Goal: Contribute content: Add original content to the website for others to see

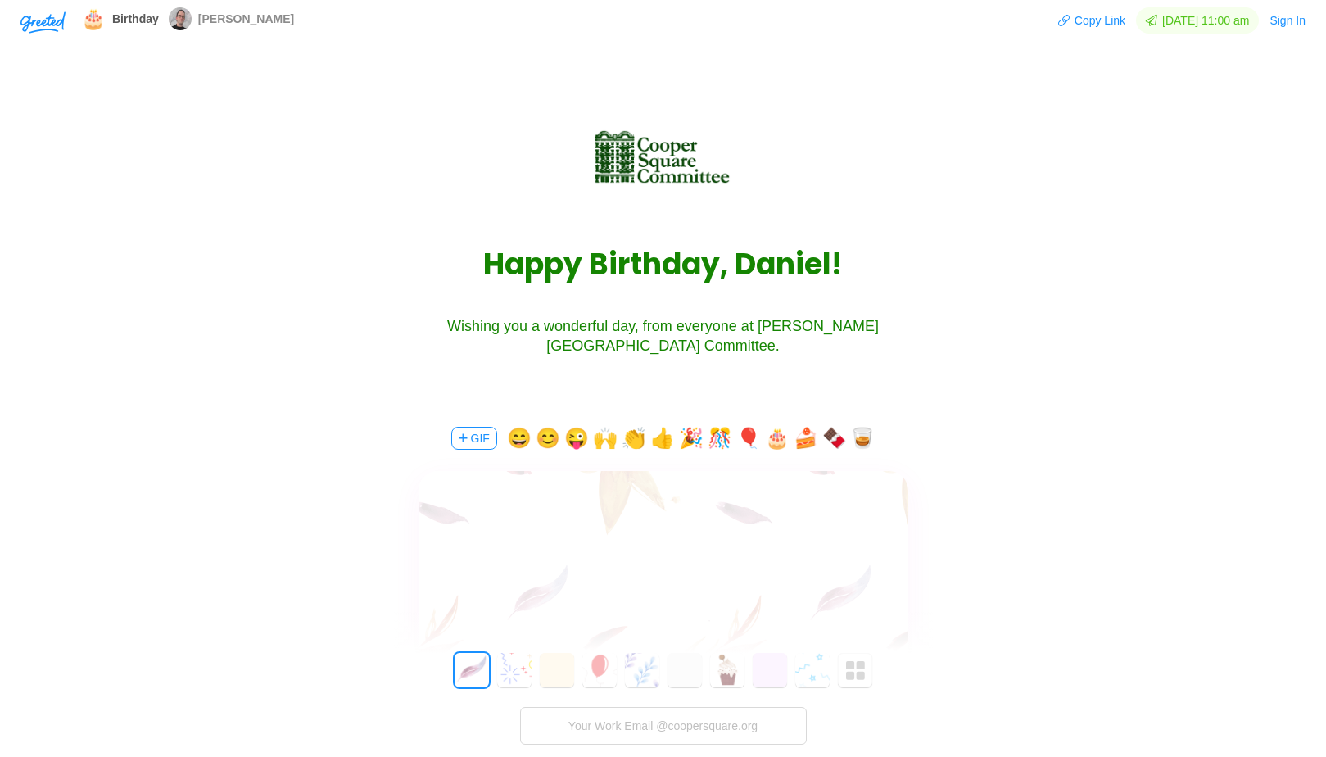
click at [660, 569] on textarea at bounding box center [663, 554] width 490 height 38
drag, startPoint x: 724, startPoint y: 548, endPoint x: 837, endPoint y: 548, distance: 113.0
click at [837, 548] on textarea "Happy Birthday [PERSON_NAME]! You are indispensable" at bounding box center [663, 554] width 490 height 38
click at [847, 547] on textarea "Happy Birthday [PERSON_NAME]! You are indispensable" at bounding box center [663, 554] width 490 height 38
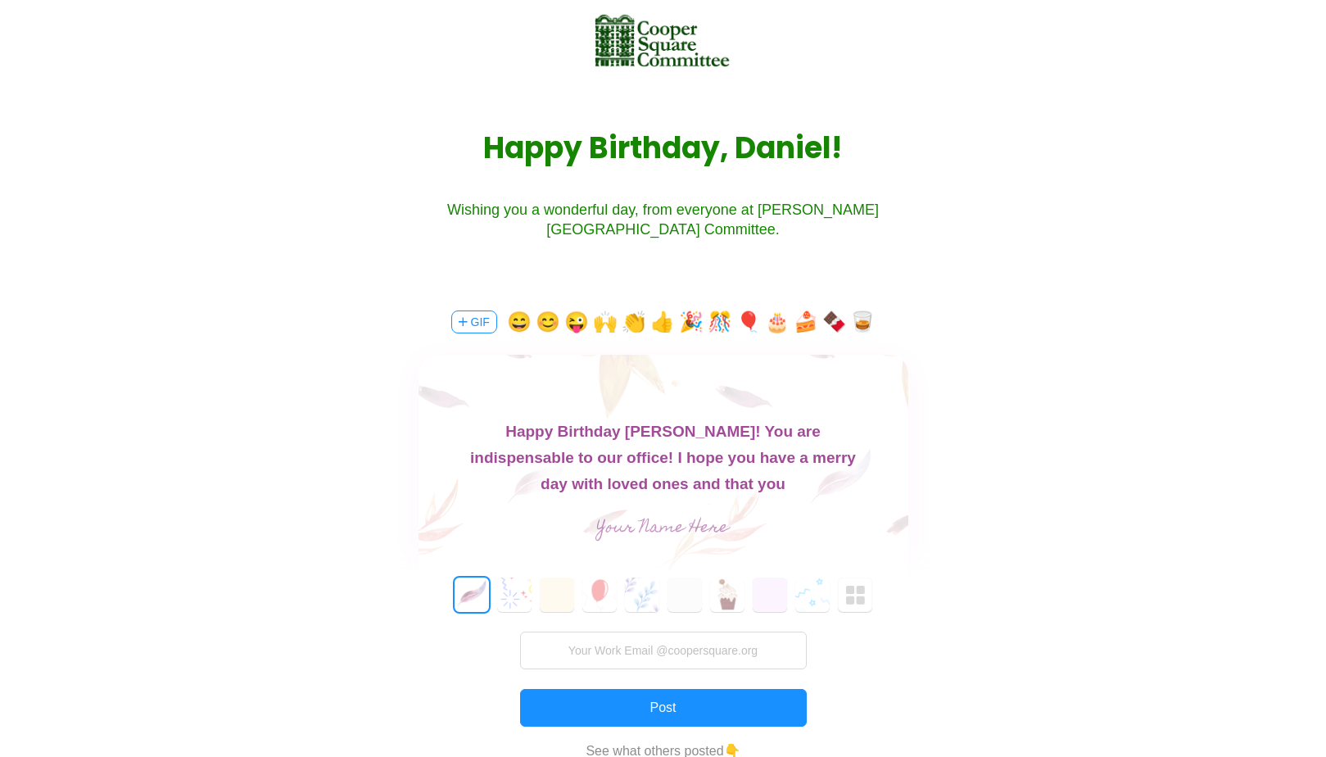
scroll to position [118, 0]
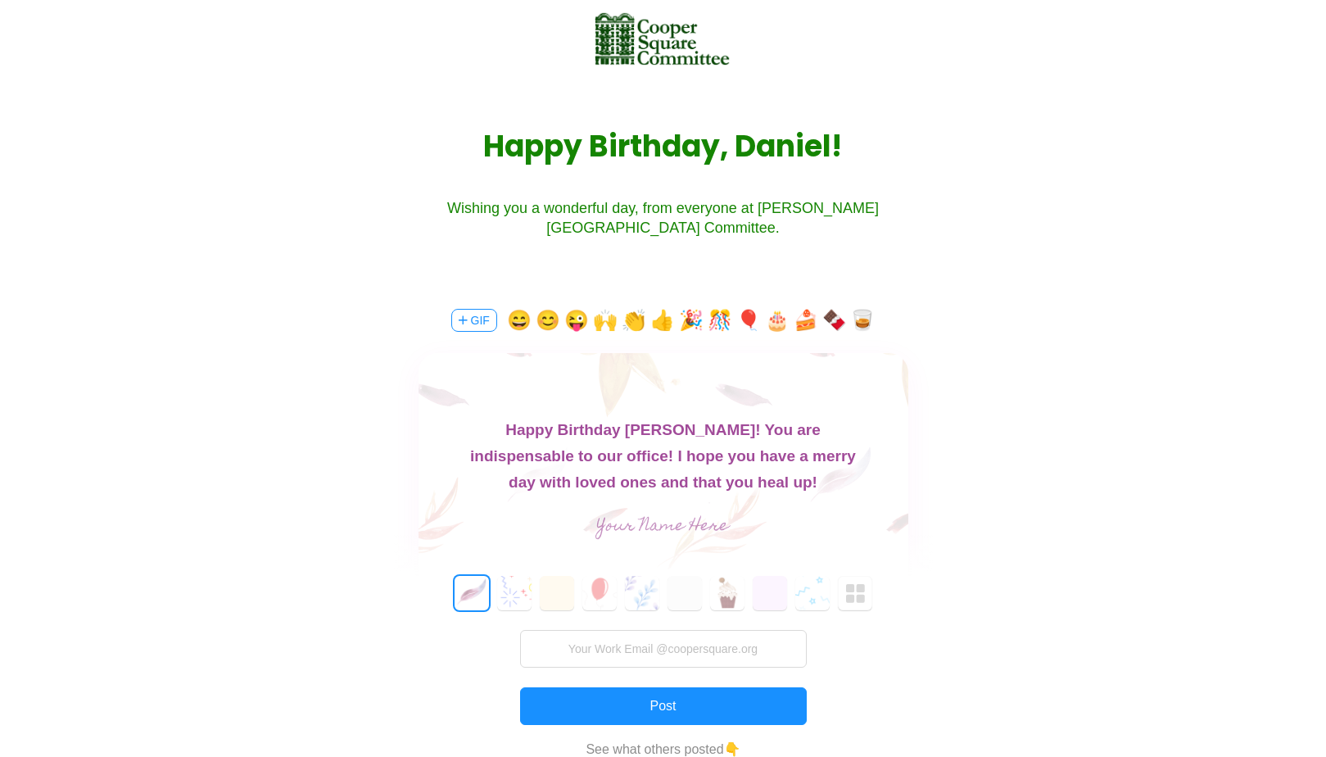
type textarea "Happy Birthday [PERSON_NAME]! You are indispensable to our office! I hope you h…"
click at [735, 522] on input "text" at bounding box center [663, 526] width 368 height 33
type input "illapa"
click at [633, 593] on button "4" at bounding box center [642, 593] width 34 height 34
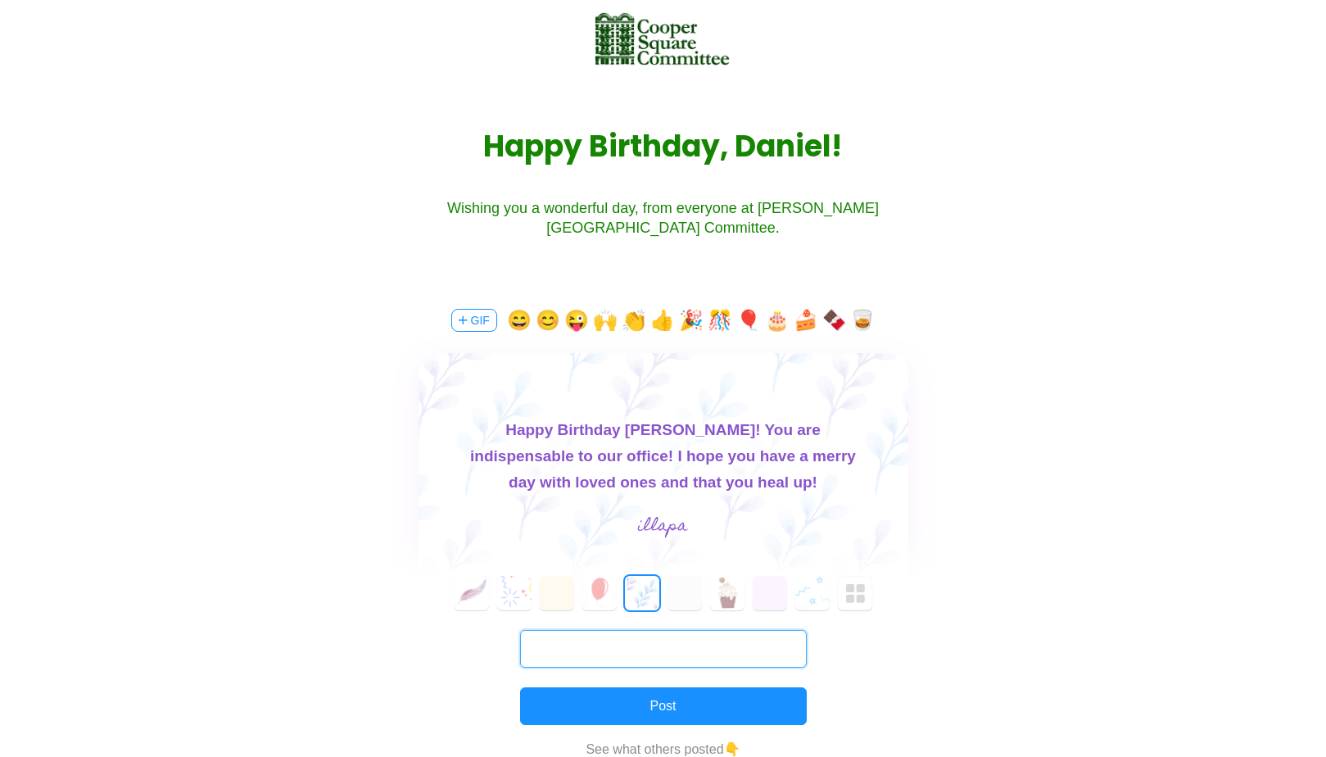
click at [647, 656] on input "text" at bounding box center [663, 649] width 287 height 38
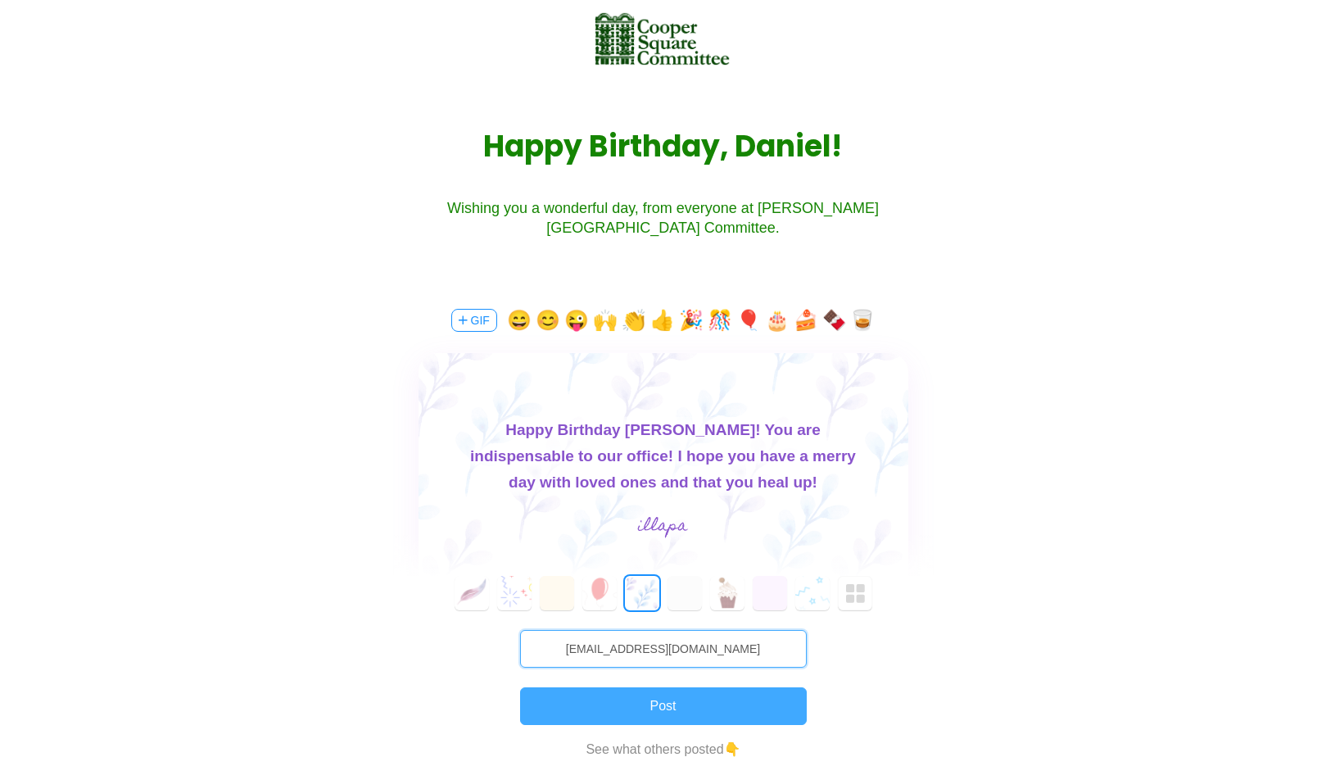
type input "[EMAIL_ADDRESS][DOMAIN_NAME]"
click at [653, 705] on button "Post" at bounding box center [663, 706] width 287 height 38
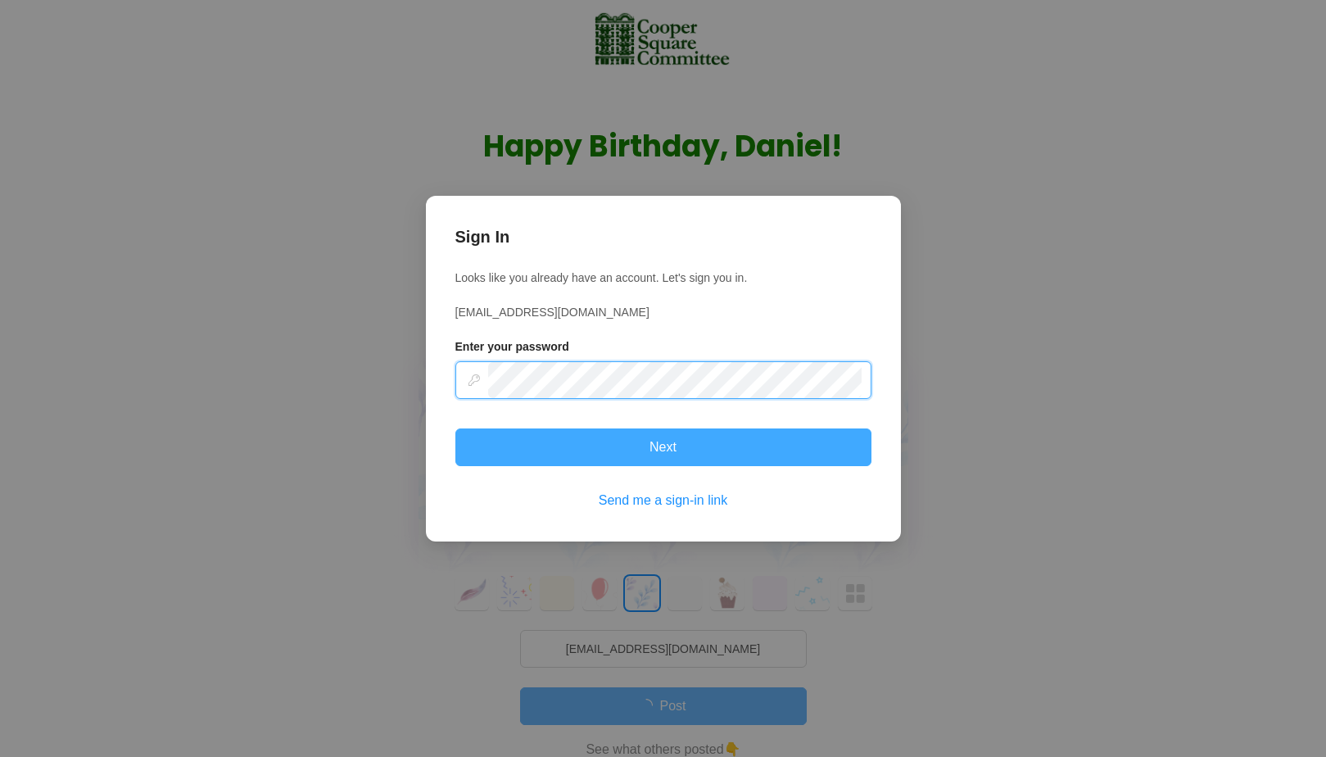
click at [455, 428] on button "Next" at bounding box center [663, 447] width 416 height 38
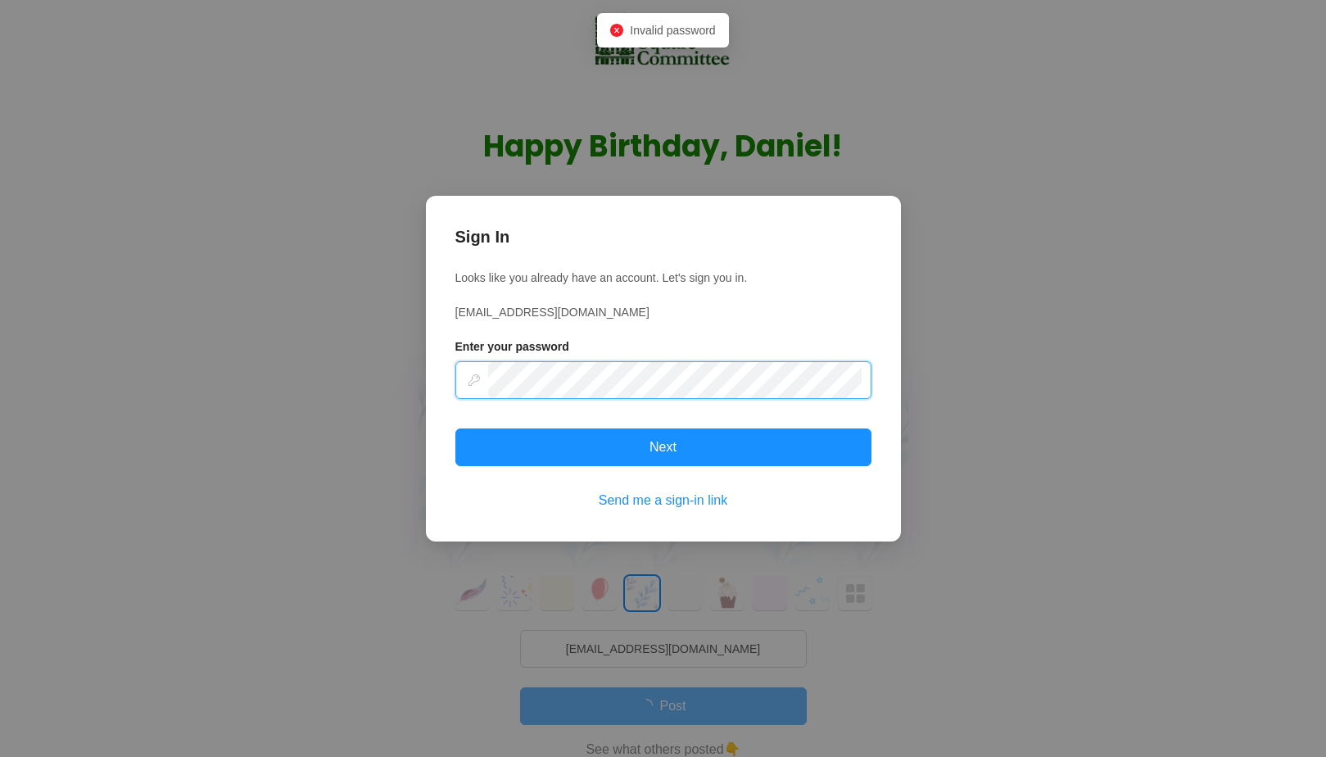
click at [634, 293] on div "Sign In Looks like you already have an account. Let's sign you in. [EMAIL_ADDRE…" at bounding box center [663, 368] width 416 height 287
click at [455, 428] on button "Next" at bounding box center [663, 447] width 416 height 38
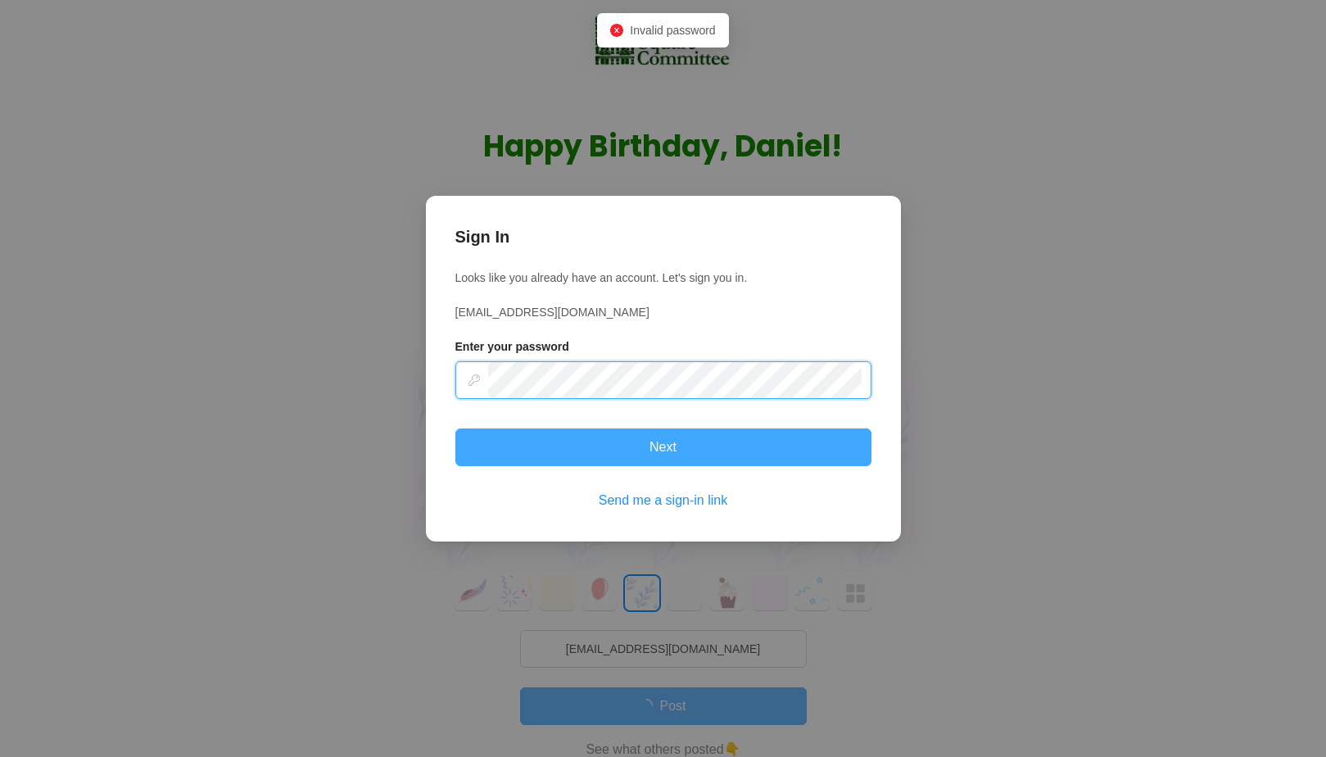
click at [615, 451] on button "Next" at bounding box center [663, 447] width 416 height 38
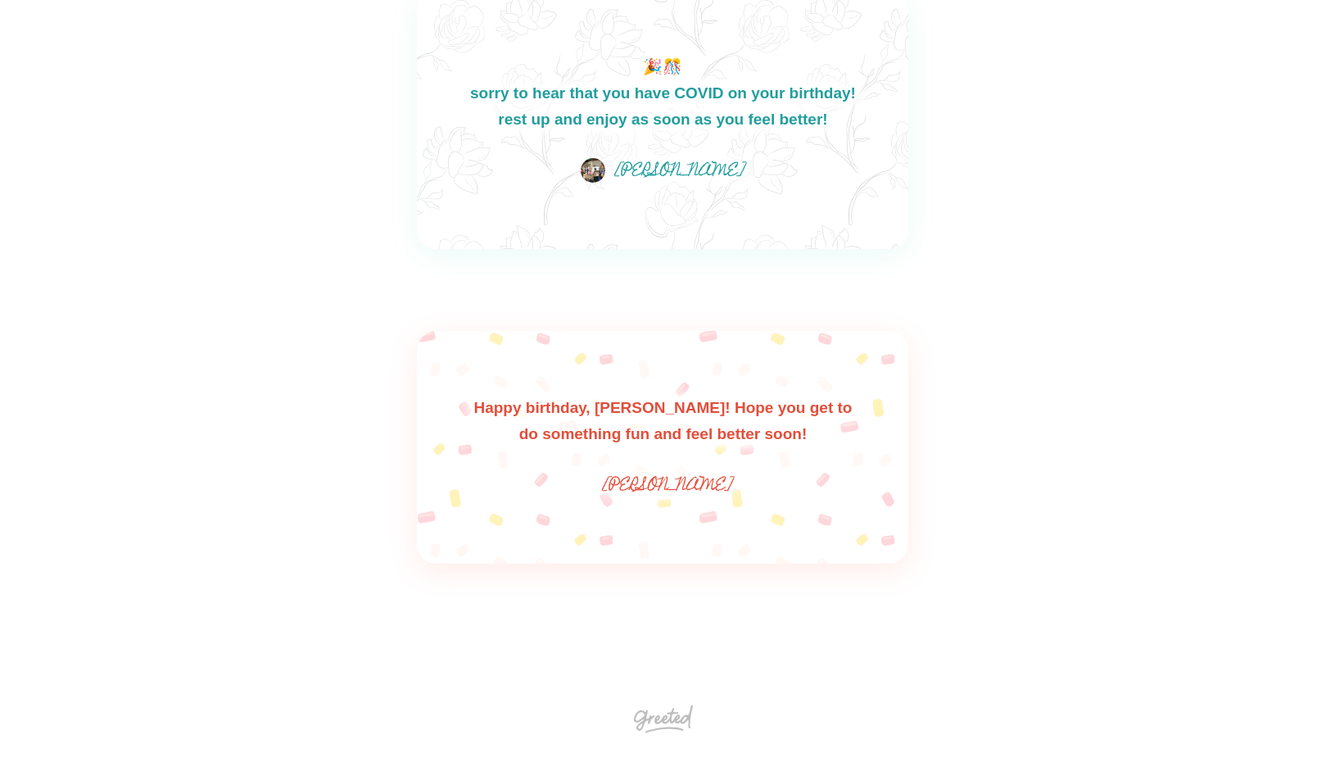
scroll to position [917, 0]
